Goal: Transaction & Acquisition: Register for event/course

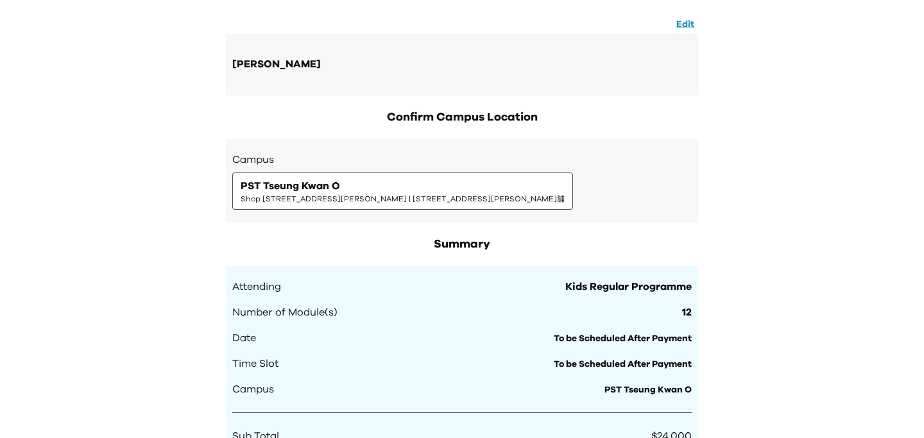
scroll to position [360, 0]
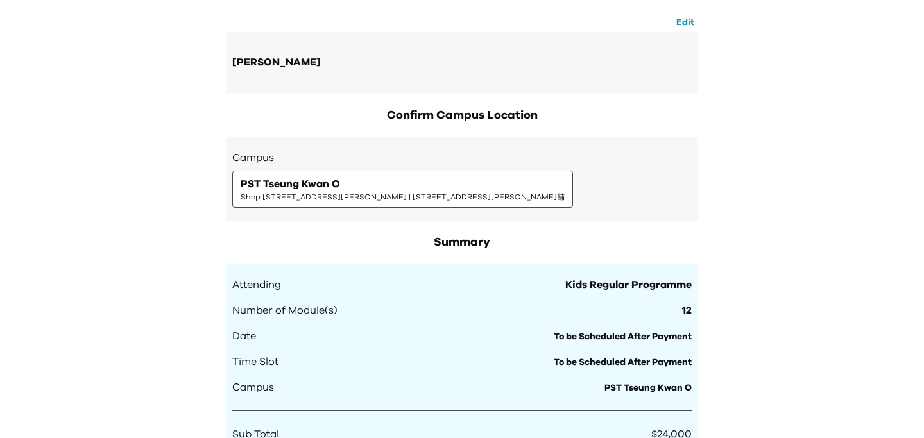
click at [565, 178] on div "PST Tseung Kwan O Shop 112, 1/F, Ocean Popwalk, 28 Tong Chun Street, Tseung Kwa…" at bounding box center [403, 189] width 324 height 26
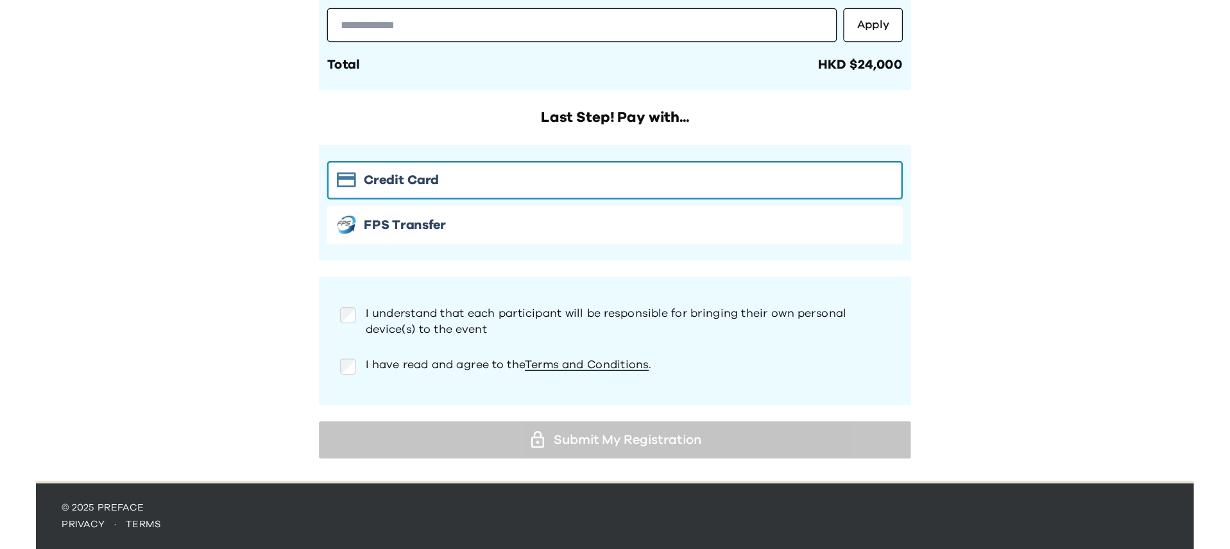
scroll to position [723, 0]
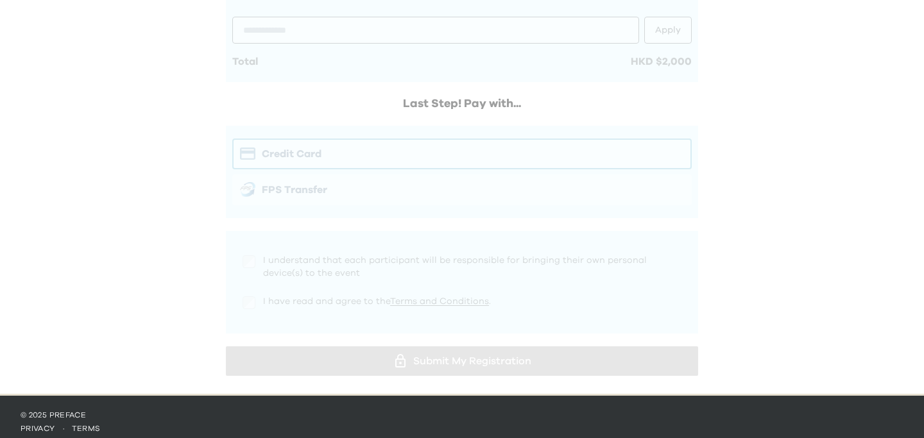
scroll to position [817, 0]
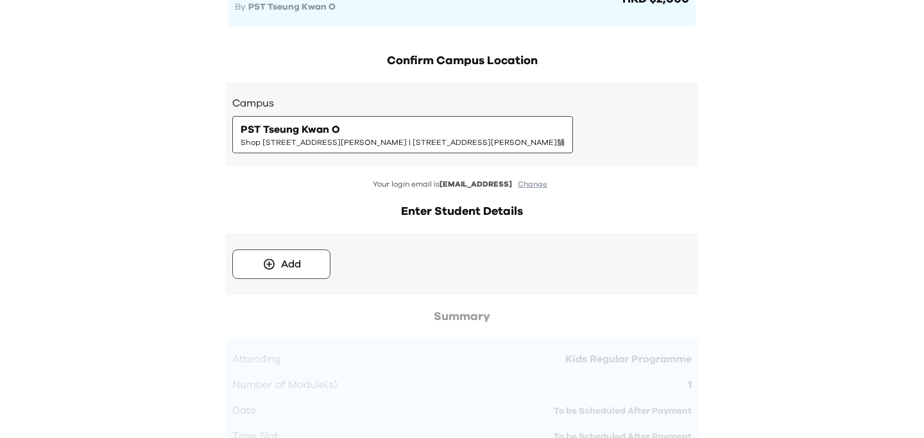
scroll to position [131, 0]
